Goal: Find specific page/section: Find specific page/section

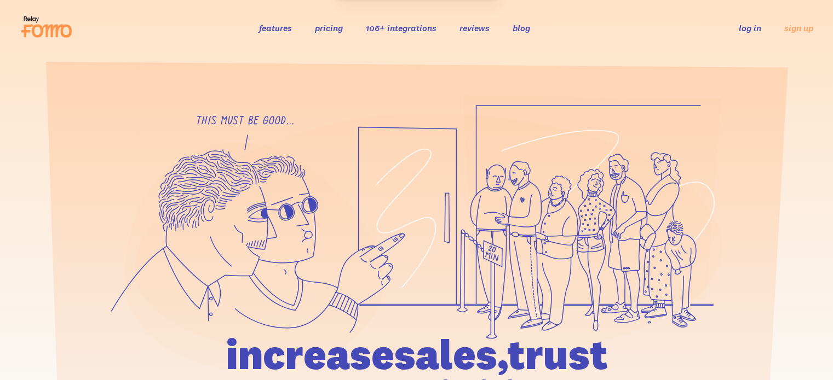
click at [747, 28] on link "log in" at bounding box center [750, 27] width 22 height 11
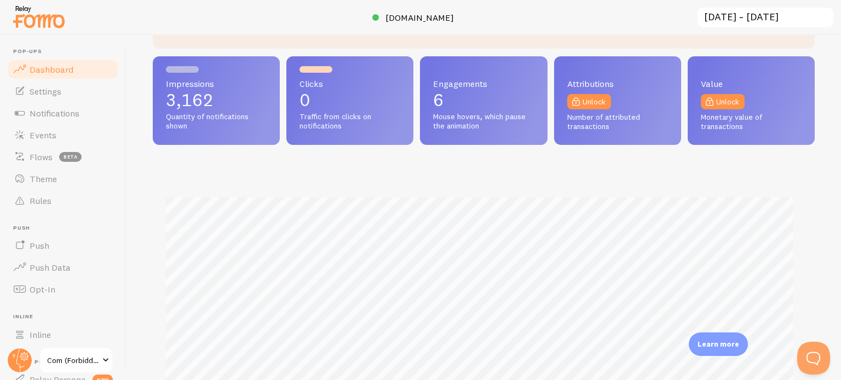
scroll to position [219, 0]
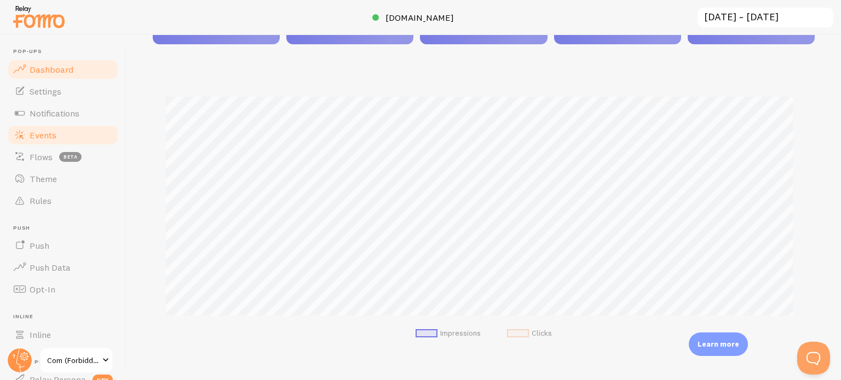
click at [50, 132] on span "Events" at bounding box center [43, 135] width 27 height 11
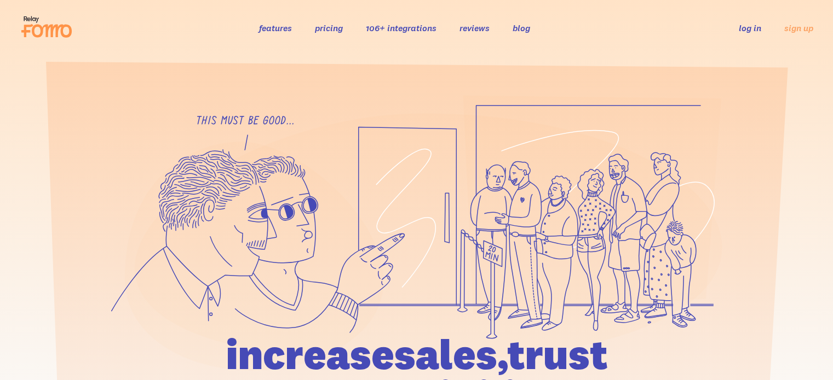
click at [746, 27] on link "log in" at bounding box center [750, 27] width 22 height 11
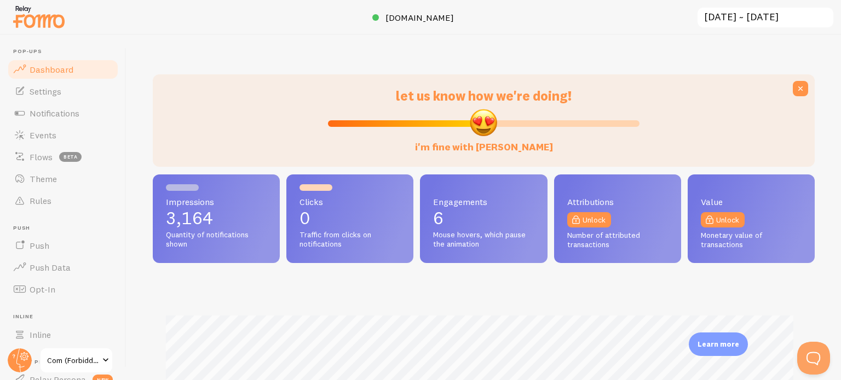
scroll to position [287, 653]
click at [79, 143] on link "Events" at bounding box center [63, 135] width 113 height 22
